Goal: Check status

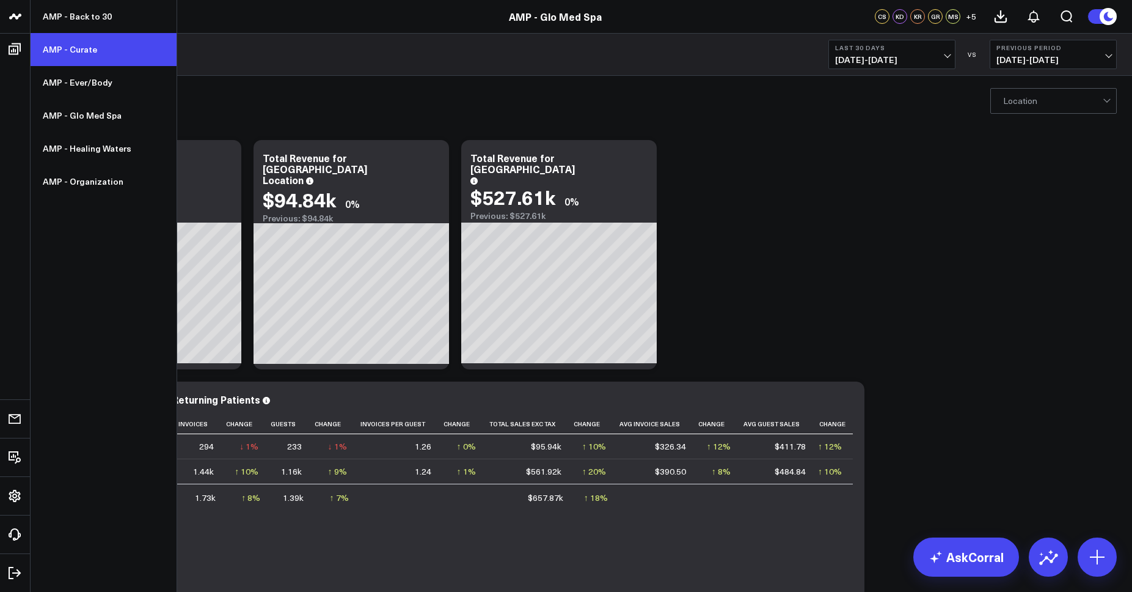
click at [60, 46] on link "AMP - Curate" at bounding box center [104, 49] width 146 height 33
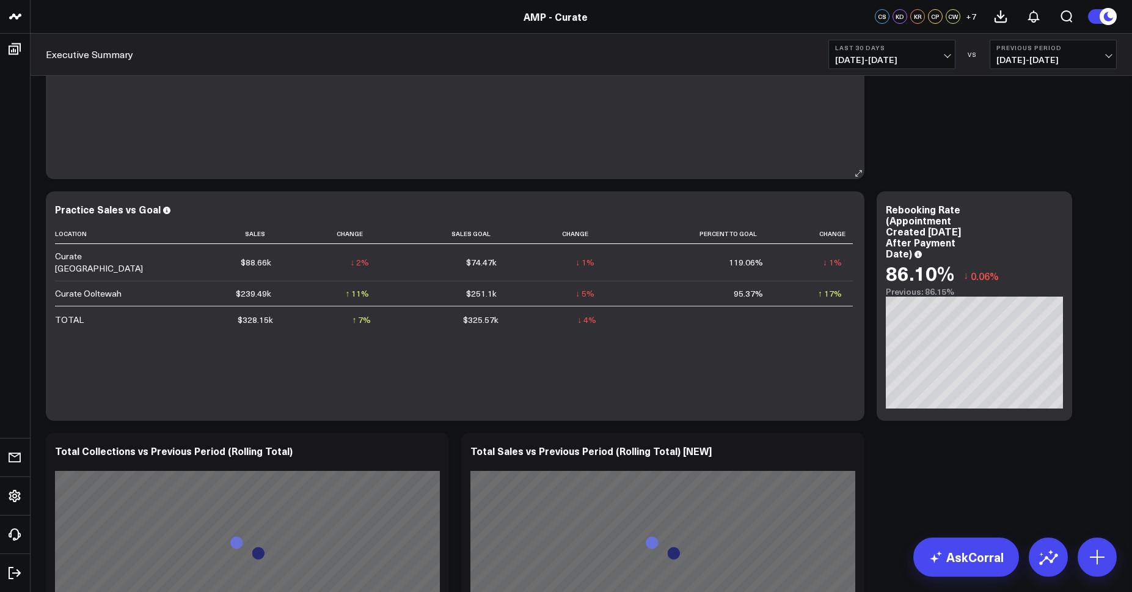
scroll to position [177, 0]
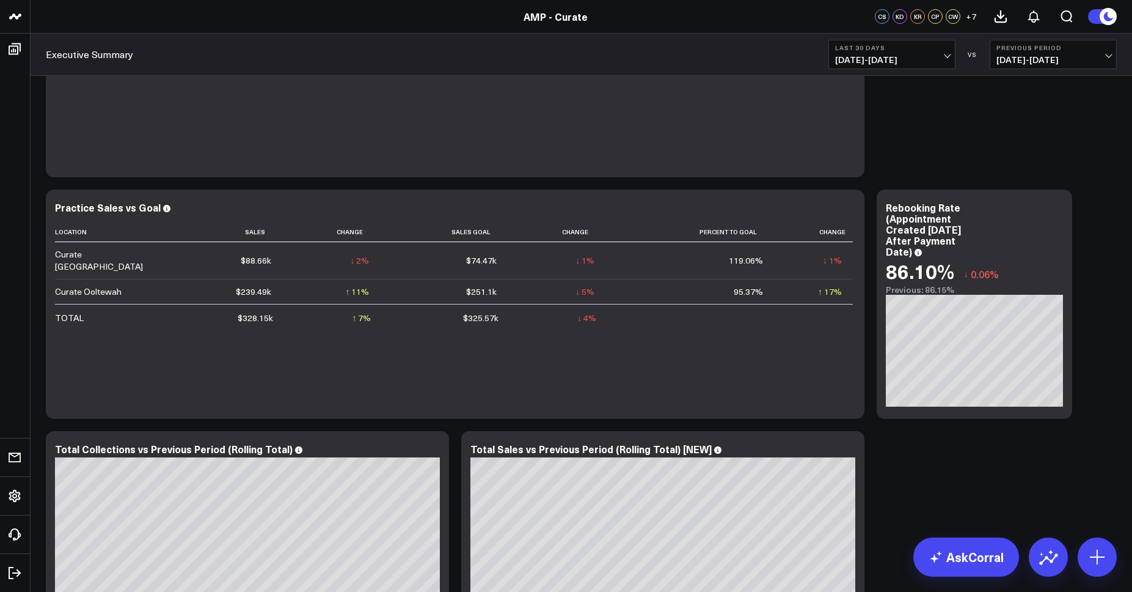
click at [847, 63] on span "[DATE] - [DATE]" at bounding box center [892, 60] width 114 height 10
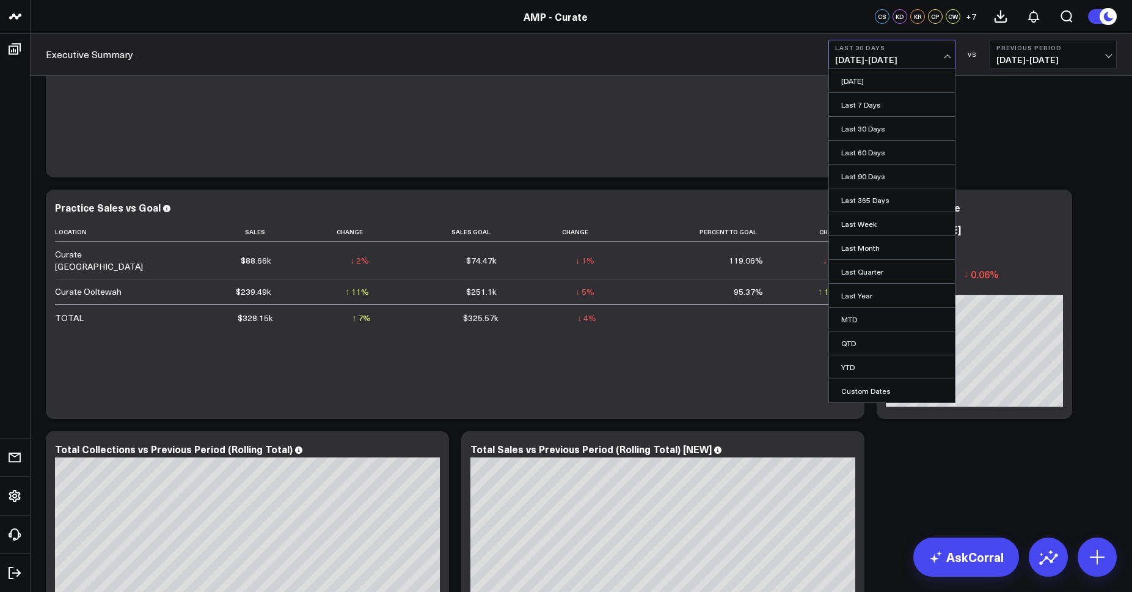
click at [873, 319] on link "MTD" at bounding box center [892, 318] width 126 height 23
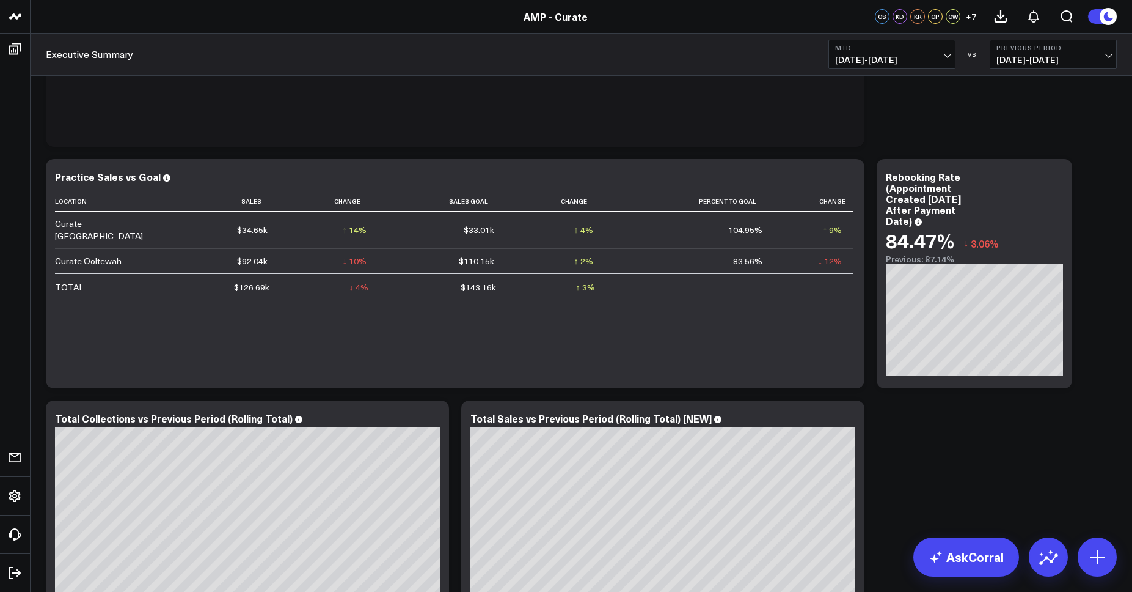
scroll to position [199, 0]
